Goal: Navigation & Orientation: Find specific page/section

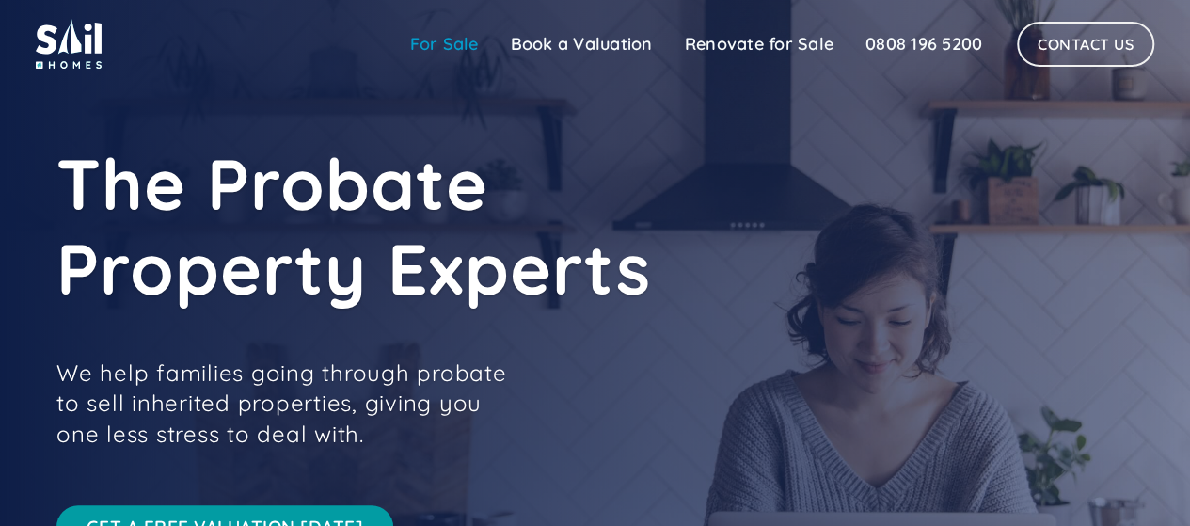
click at [454, 44] on link "For Sale" at bounding box center [444, 44] width 101 height 38
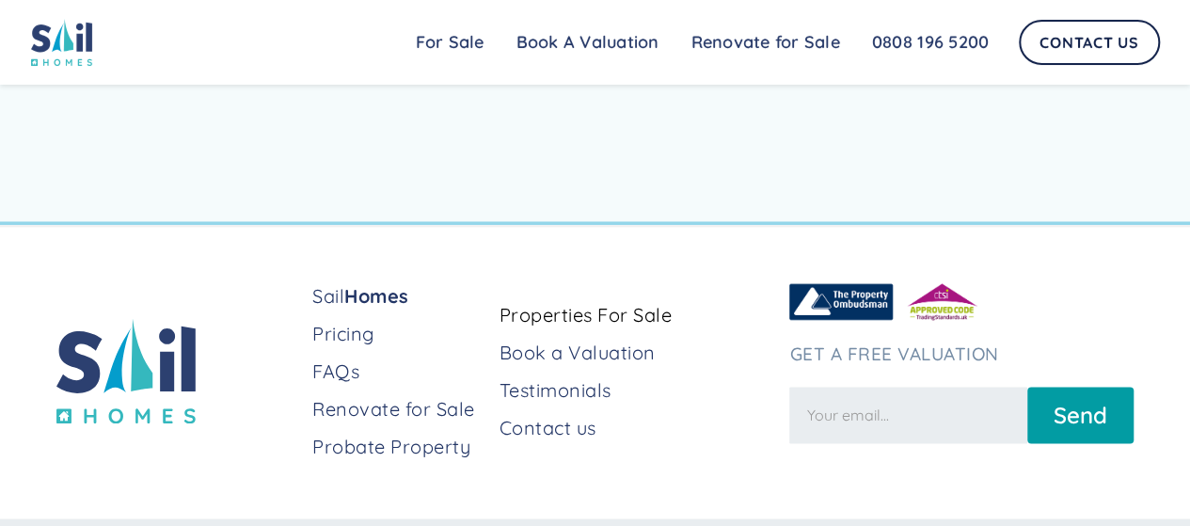
scroll to position [8375, 0]
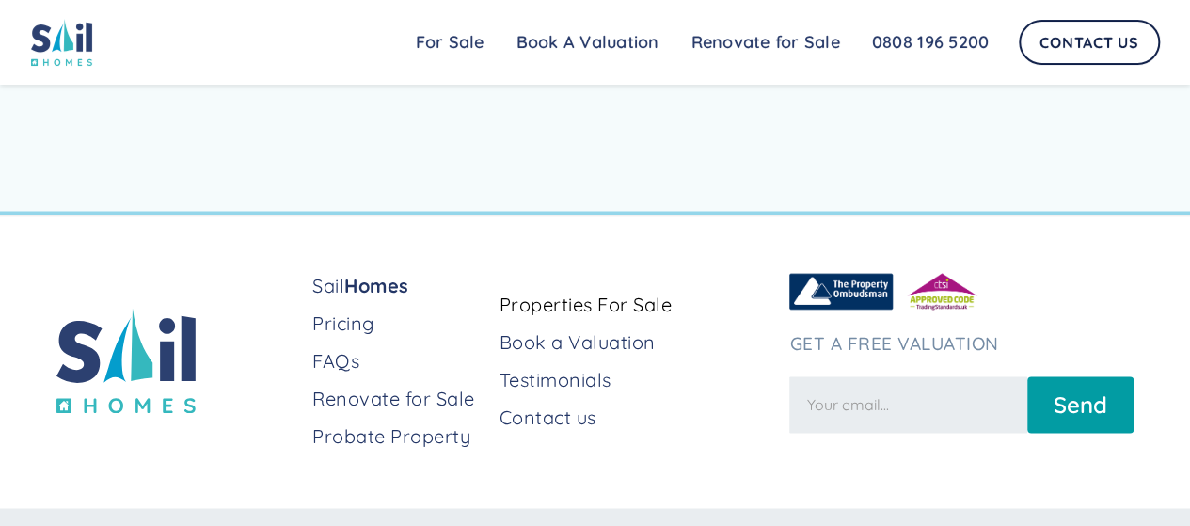
click at [572, 42] on div "Next" at bounding box center [587, 33] width 39 height 19
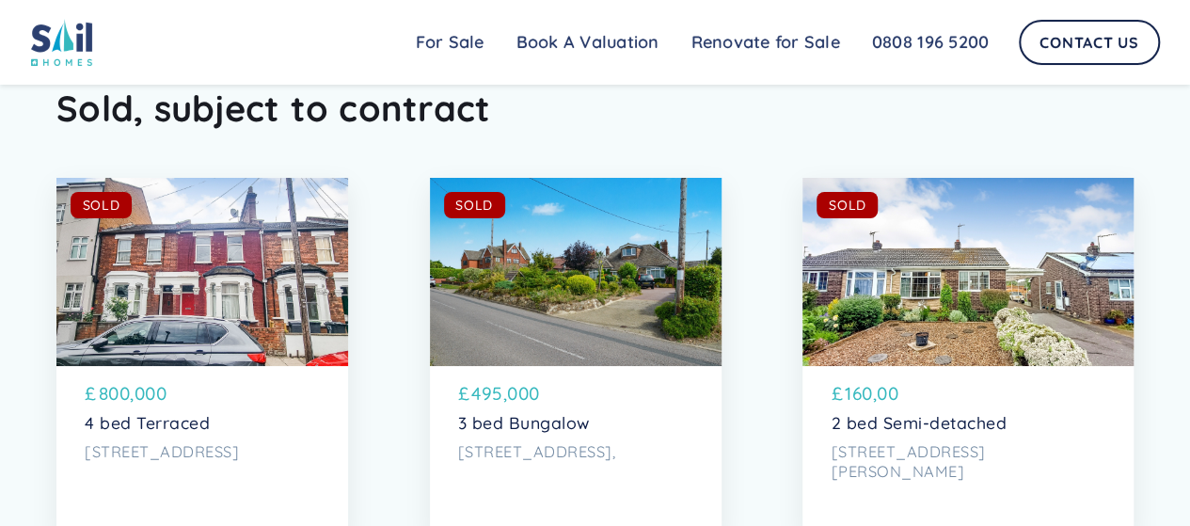
scroll to position [6901, 0]
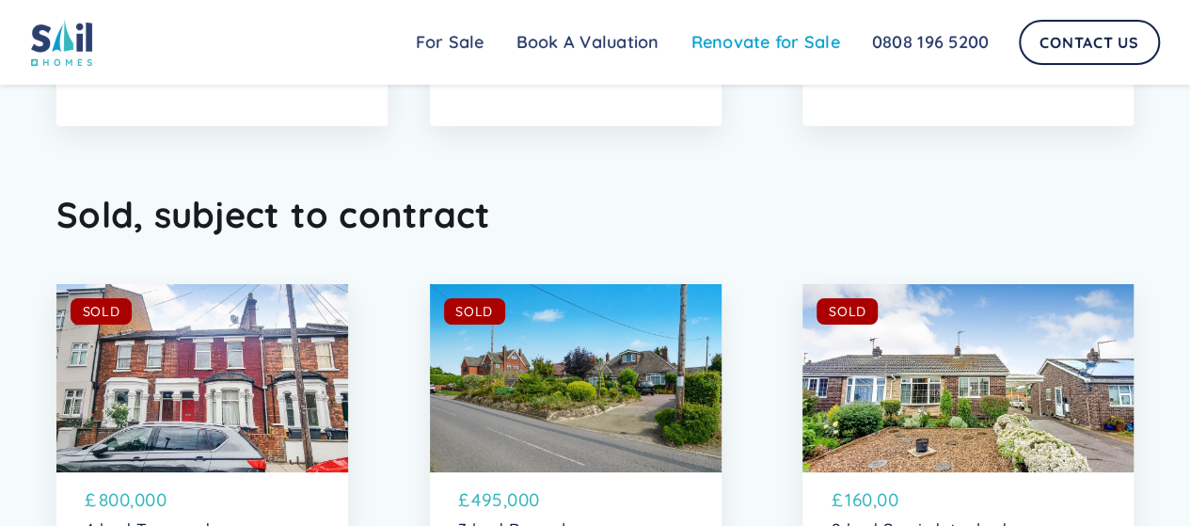
click at [728, 39] on link "Renovate for Sale" at bounding box center [766, 43] width 181 height 38
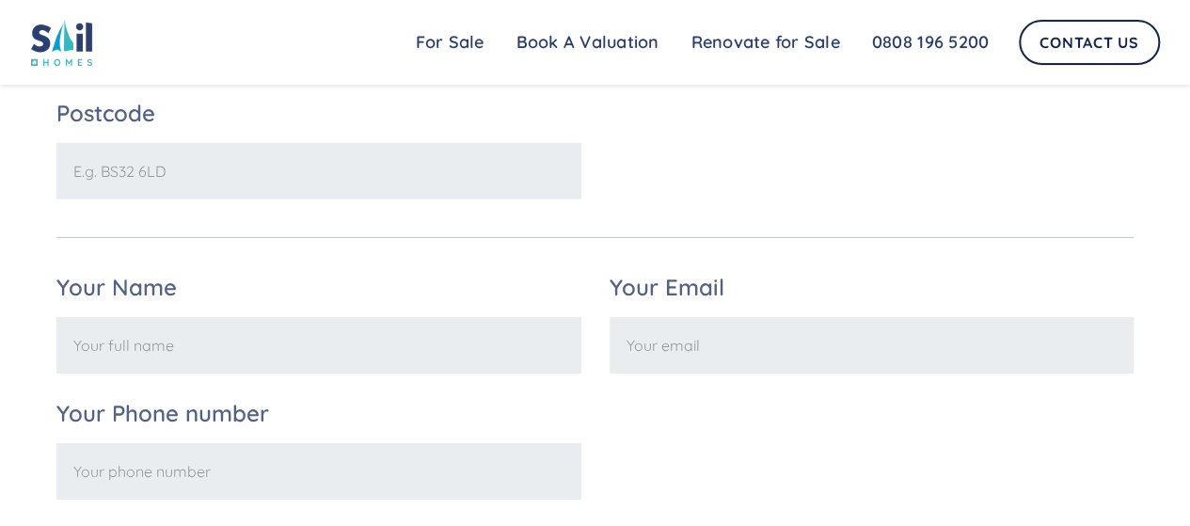
scroll to position [3105, 0]
